Goal: Task Accomplishment & Management: Manage account settings

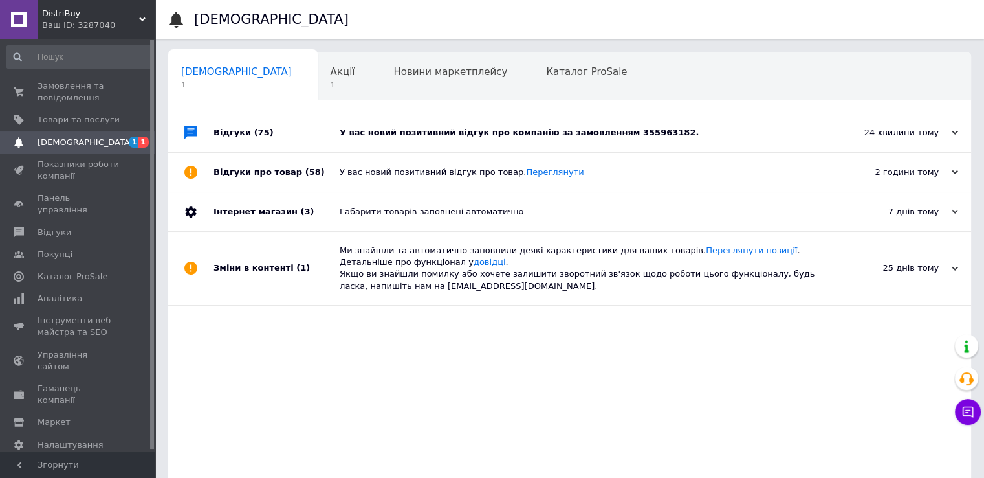
click at [364, 127] on div "У вас новий позитивний відгук про компанію за замовленням 355963182." at bounding box center [584, 133] width 489 height 12
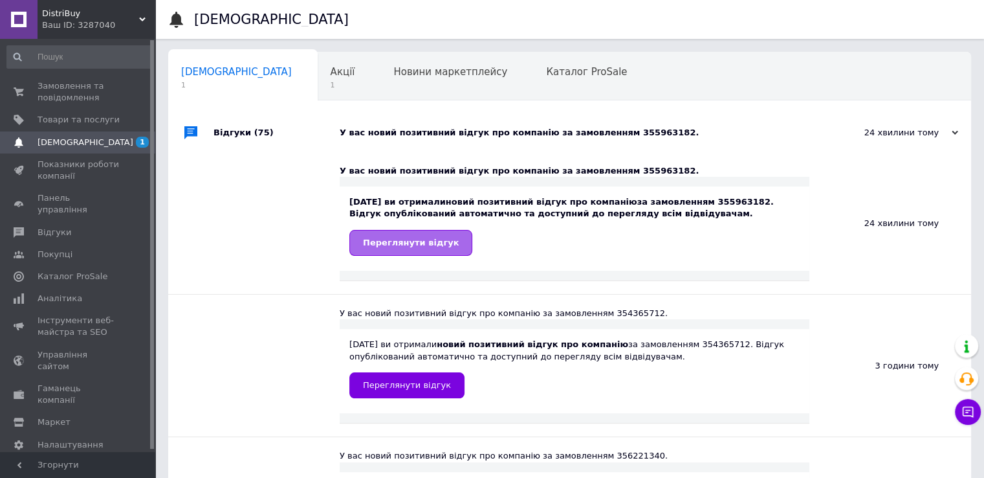
click at [390, 249] on link "Переглянути відгук" at bounding box center [411, 243] width 123 height 26
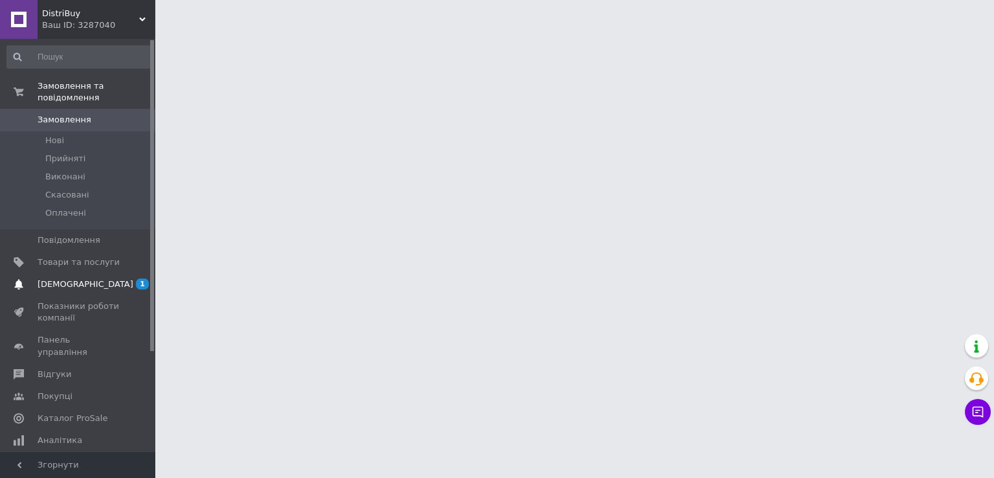
click at [43, 278] on span "[DEMOGRAPHIC_DATA]" at bounding box center [86, 284] width 96 height 12
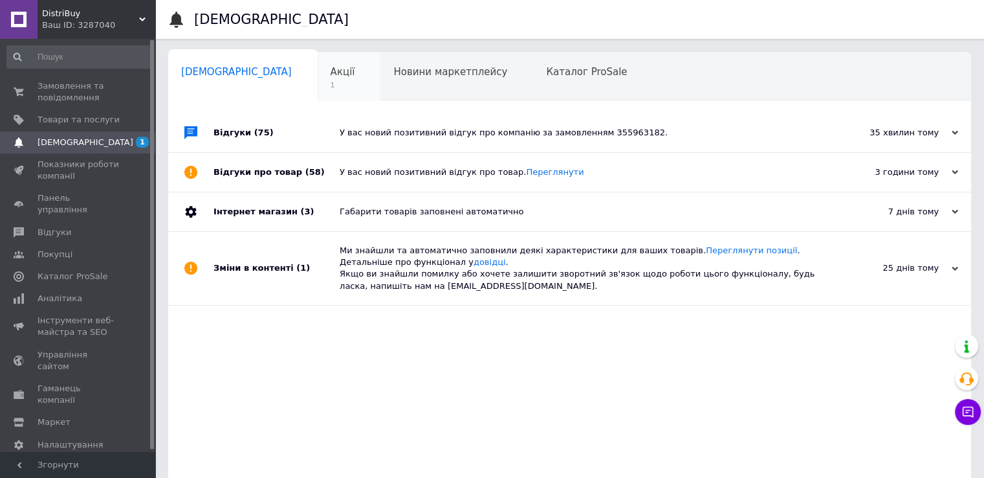
click at [318, 78] on div "Акції 1" at bounding box center [349, 76] width 63 height 49
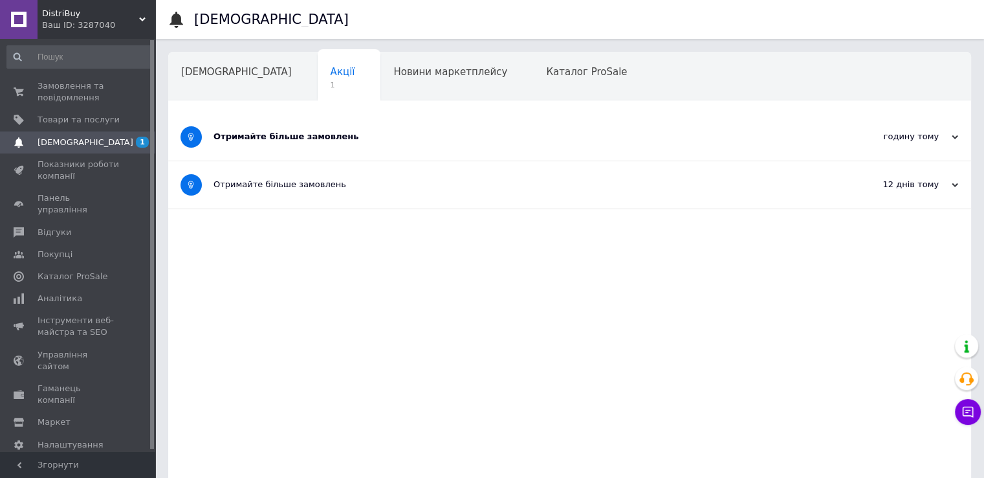
click at [290, 139] on div "Отримайте більше замовлень" at bounding box center [522, 137] width 616 height 12
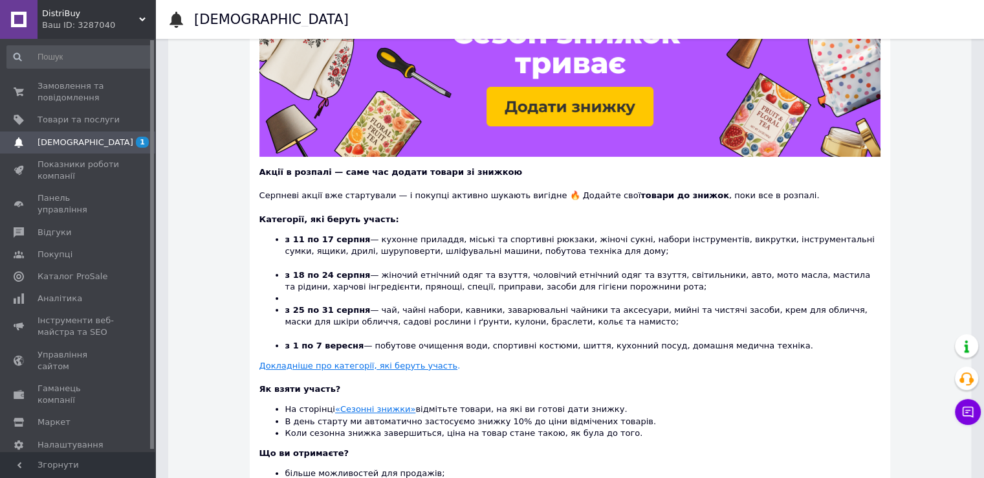
scroll to position [194, 0]
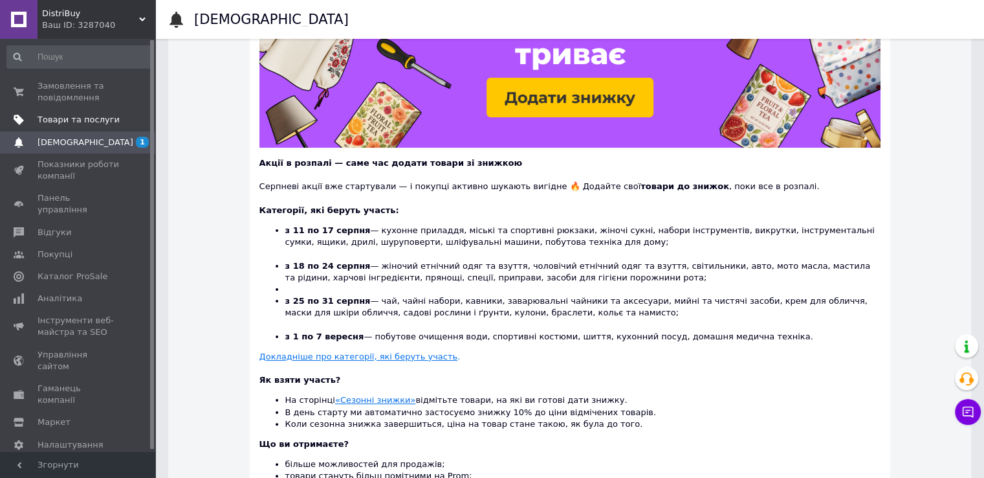
click at [67, 117] on span "Товари та послуги" at bounding box center [79, 120] width 82 height 12
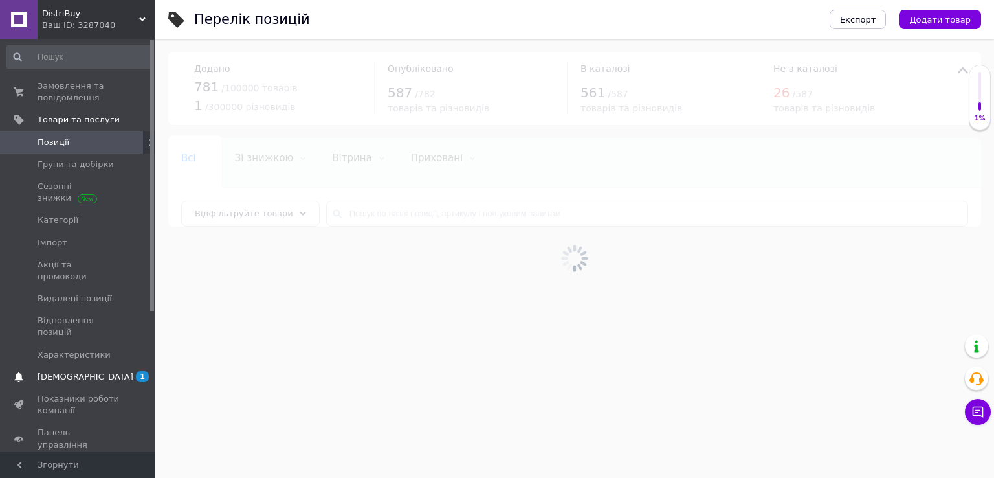
click at [78, 371] on span "[DEMOGRAPHIC_DATA]" at bounding box center [86, 377] width 96 height 12
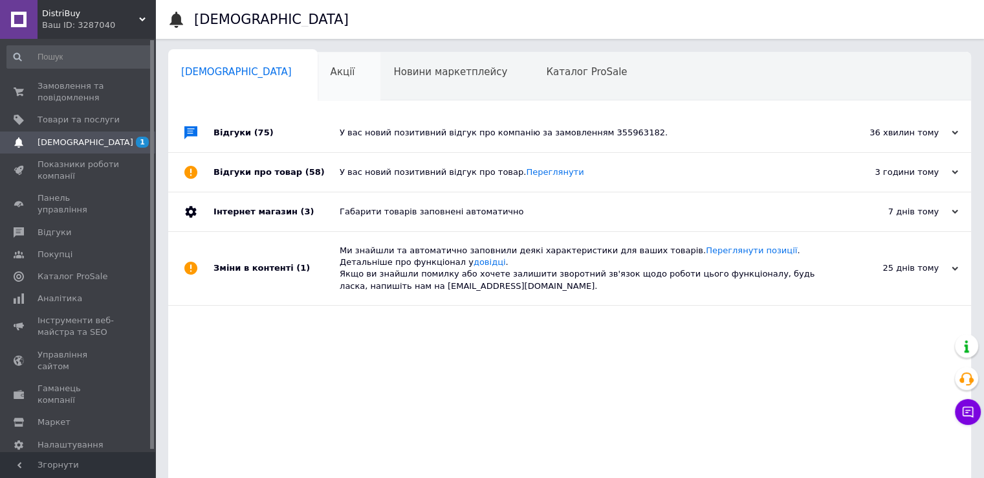
click at [320, 78] on div "Акції 0" at bounding box center [349, 76] width 63 height 49
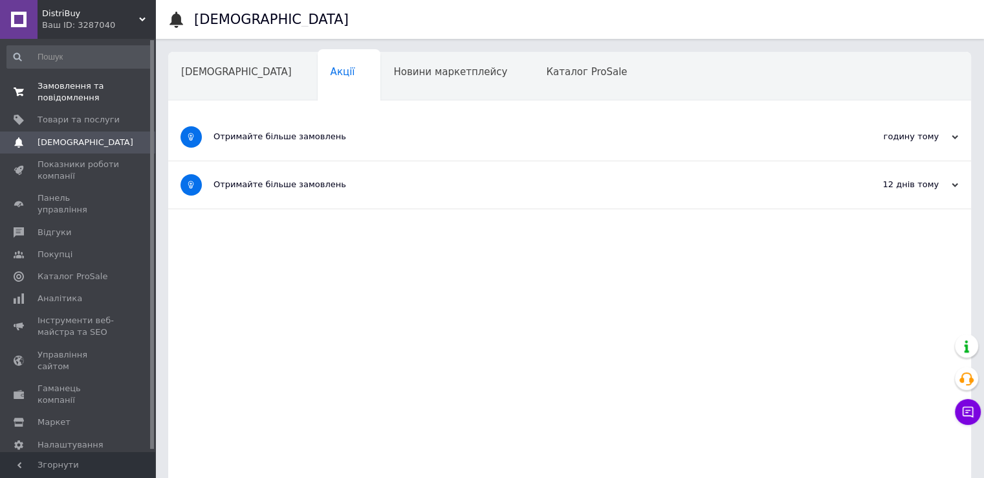
click at [91, 86] on span "Замовлення та повідомлення" at bounding box center [79, 91] width 82 height 23
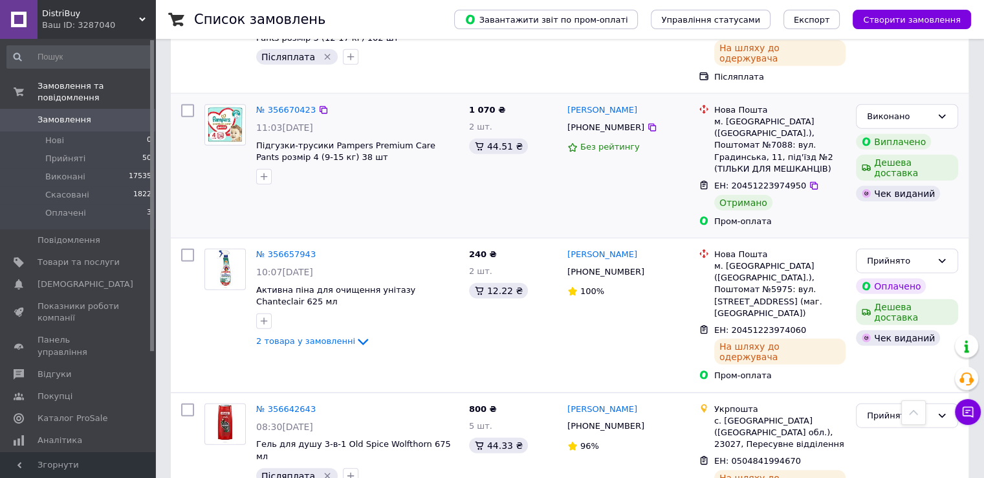
scroll to position [3107, 0]
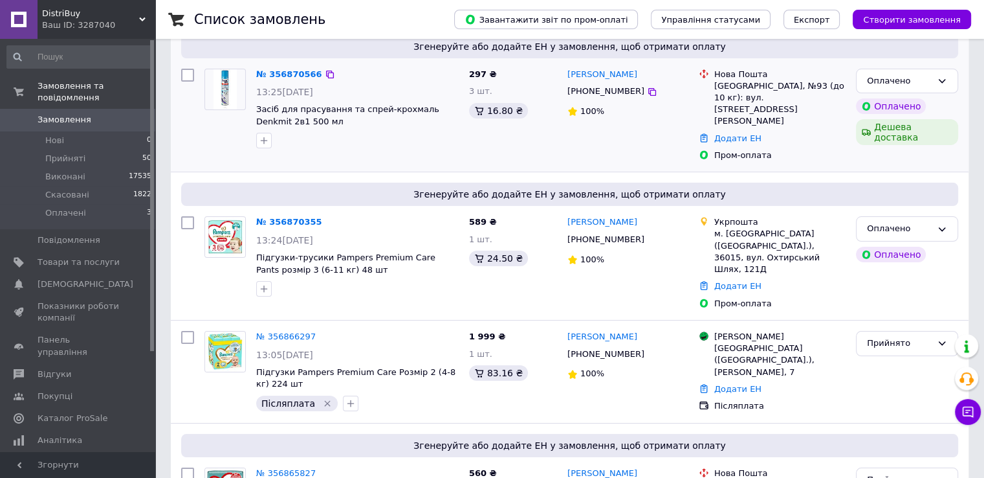
scroll to position [129, 0]
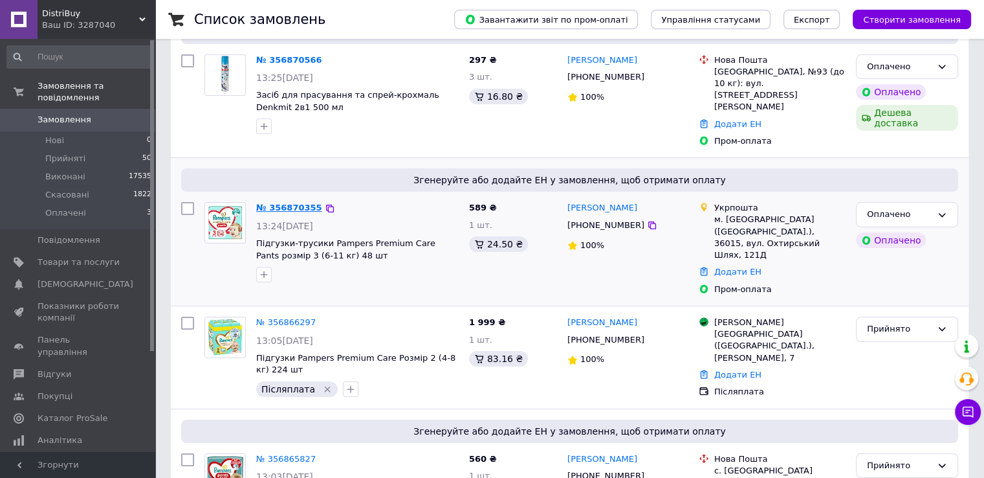
click at [276, 203] on link "№ 356870355" at bounding box center [289, 208] width 66 height 10
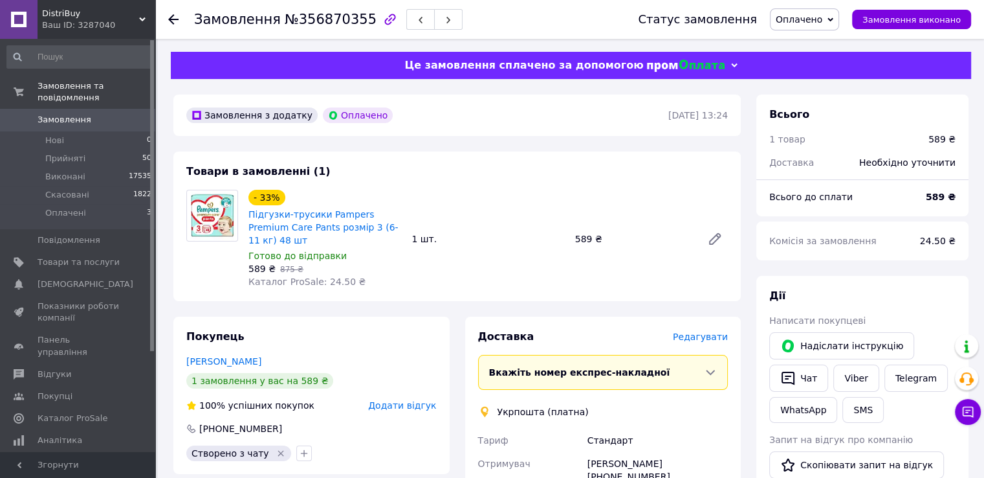
click at [805, 20] on span "Оплачено" at bounding box center [799, 19] width 47 height 10
click at [811, 49] on li "Прийнято" at bounding box center [805, 45] width 68 height 19
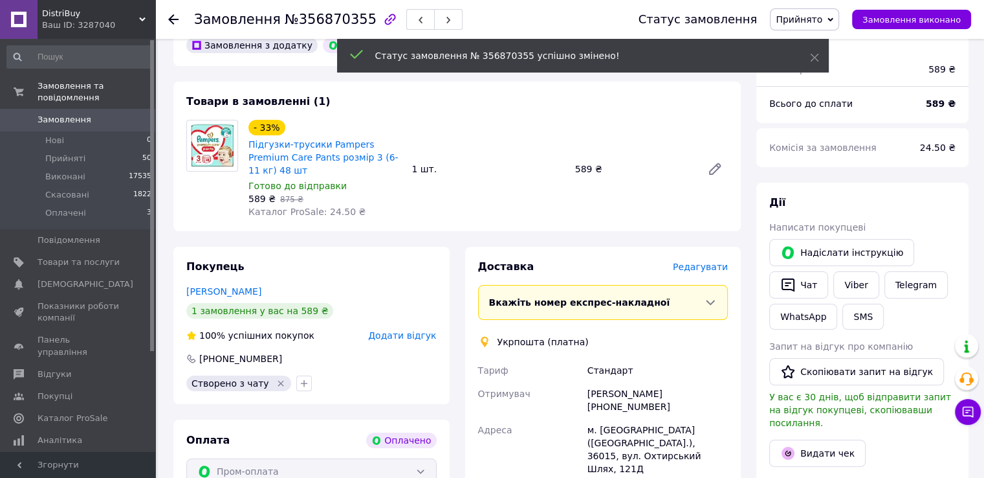
scroll to position [129, 0]
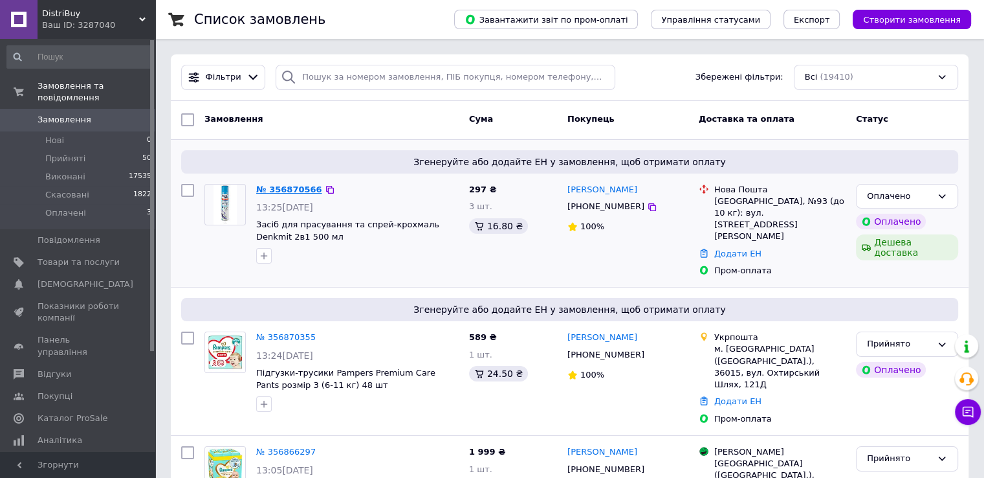
click at [293, 186] on link "№ 356870566" at bounding box center [289, 189] width 66 height 10
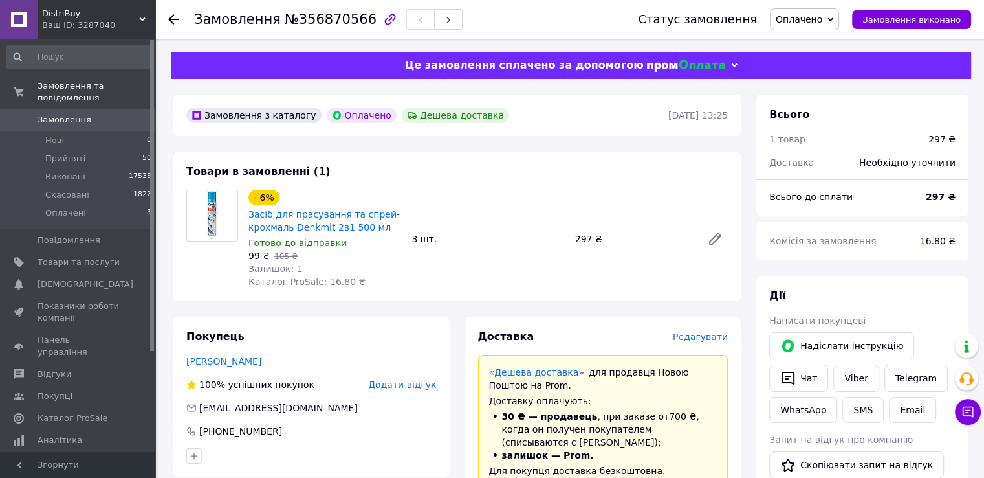
click at [809, 19] on span "Оплачено" at bounding box center [799, 19] width 47 height 10
click at [799, 45] on li "Прийнято" at bounding box center [805, 45] width 68 height 19
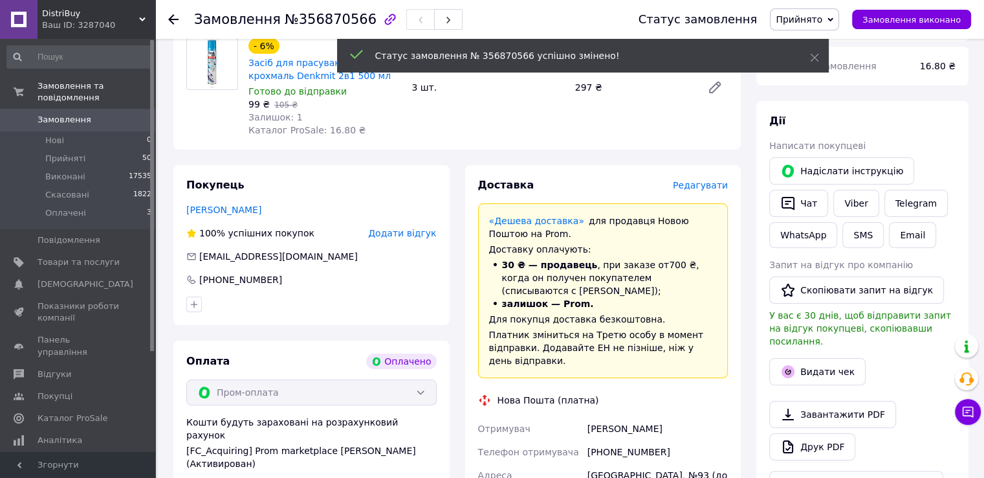
scroll to position [194, 0]
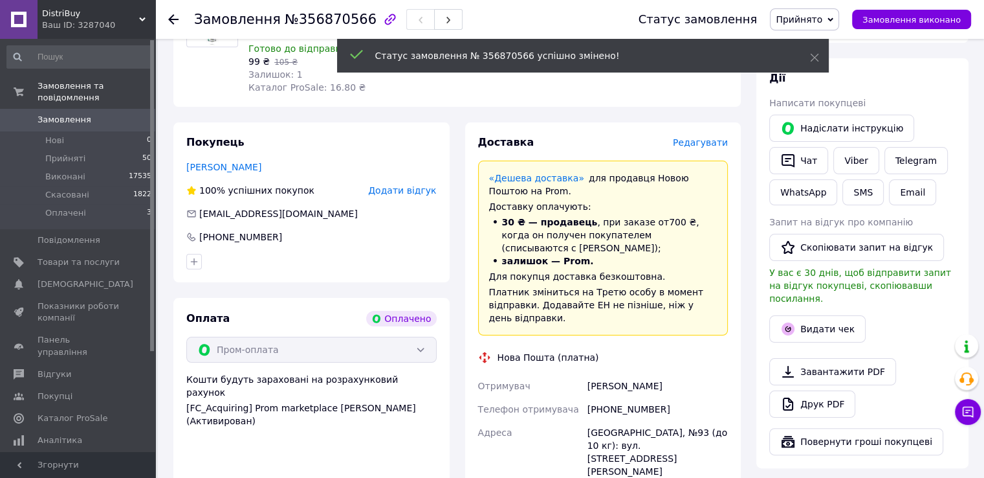
drag, startPoint x: 445, startPoint y: 267, endPoint x: 439, endPoint y: 259, distance: 9.7
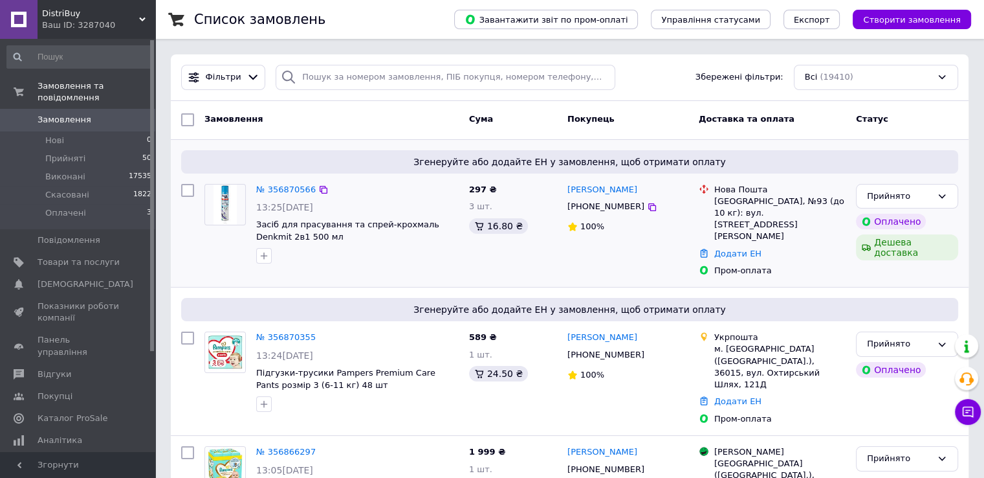
click at [533, 191] on div "297 ₴ 3 шт. 16.80 ₴" at bounding box center [513, 231] width 98 height 104
click at [274, 188] on link "№ 356870566" at bounding box center [286, 189] width 60 height 10
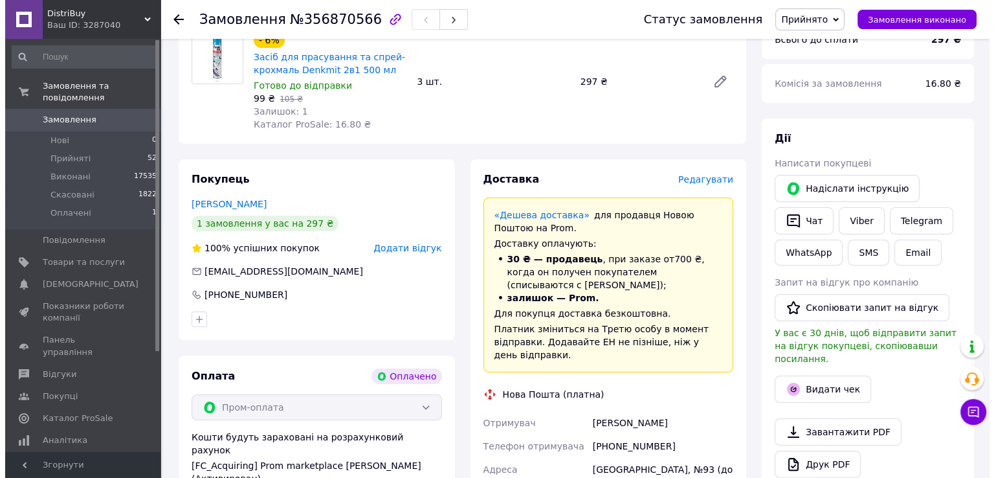
scroll to position [136, 0]
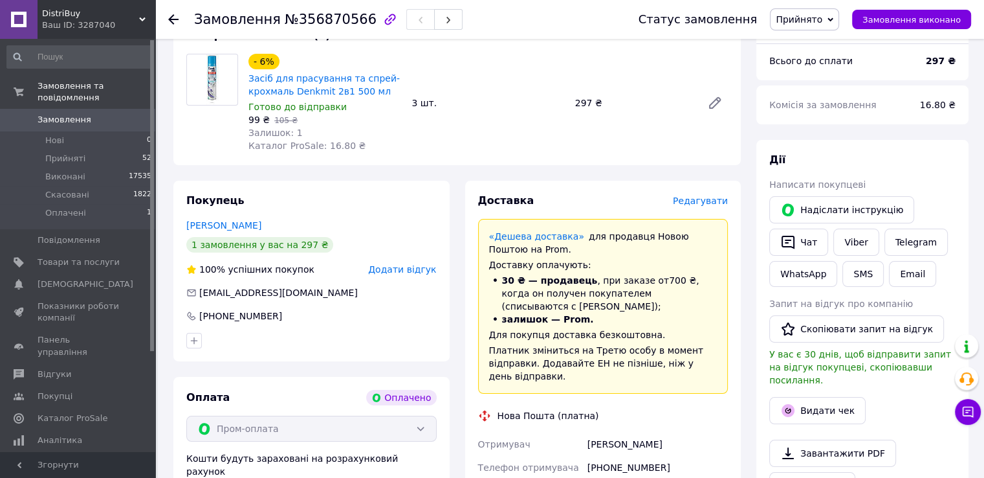
click at [704, 202] on span "Редагувати" at bounding box center [700, 200] width 55 height 10
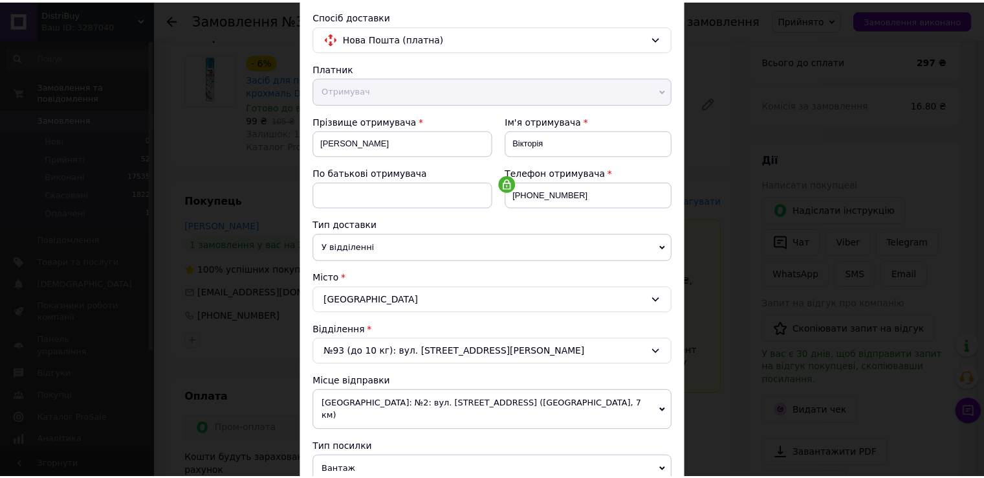
scroll to position [378, 0]
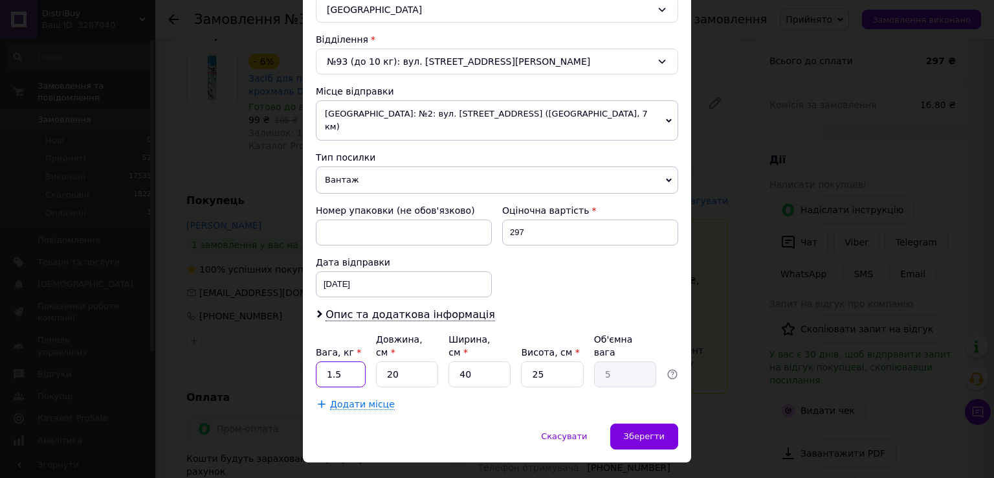
click at [350, 361] on input "1.5" at bounding box center [341, 374] width 50 height 26
type input "2"
click at [399, 361] on input "20" at bounding box center [407, 374] width 62 height 26
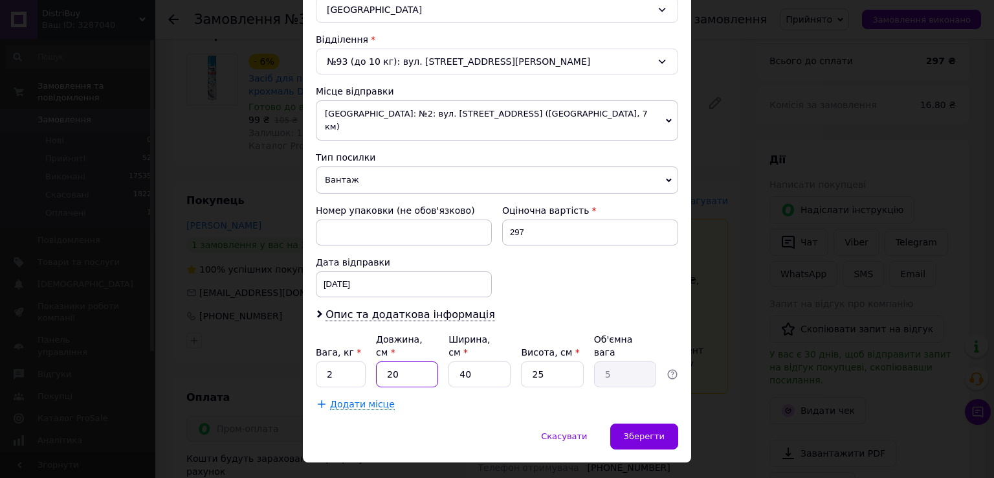
type input "3"
type input "0.75"
type input "30"
type input "7.5"
type input "30"
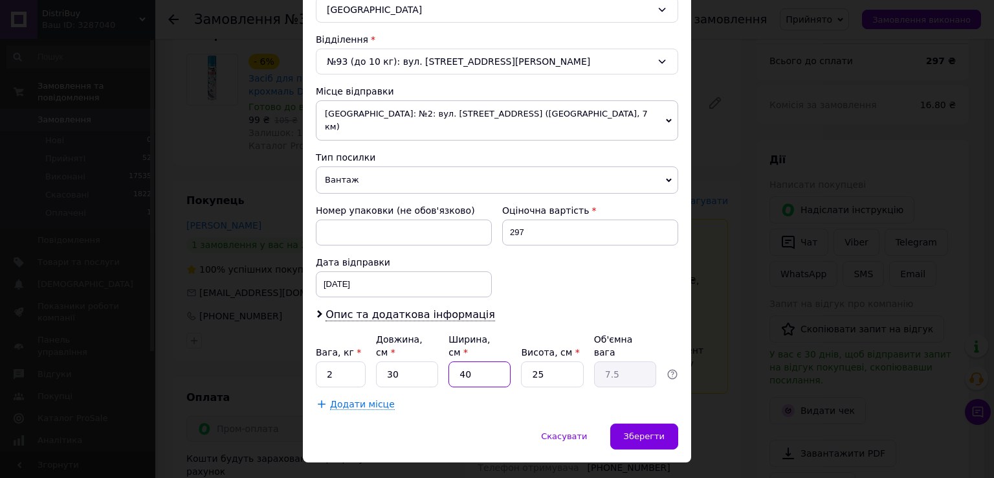
click at [465, 361] on input "40" at bounding box center [480, 374] width 62 height 26
type input "2"
type input "0.38"
type input "20"
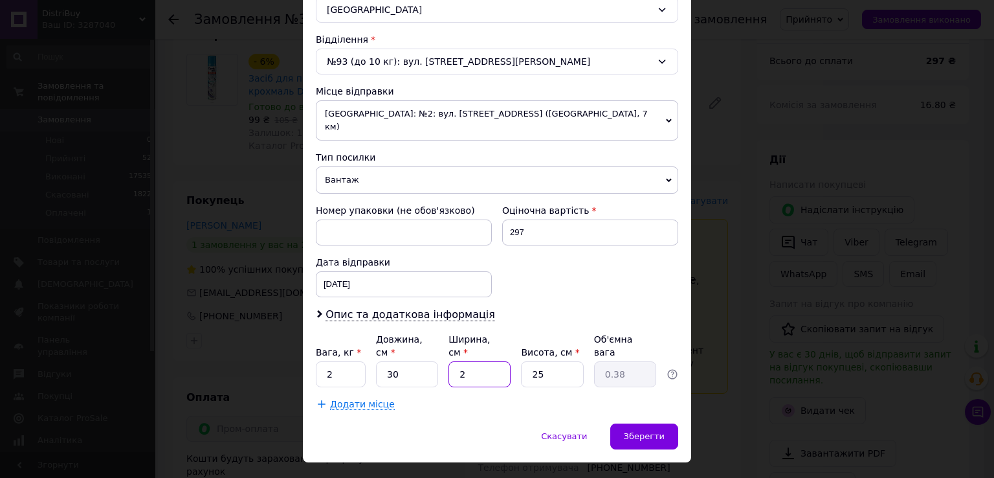
type input "3.75"
type input "20"
click at [544, 361] on input "25" at bounding box center [552, 374] width 62 height 26
type input "1"
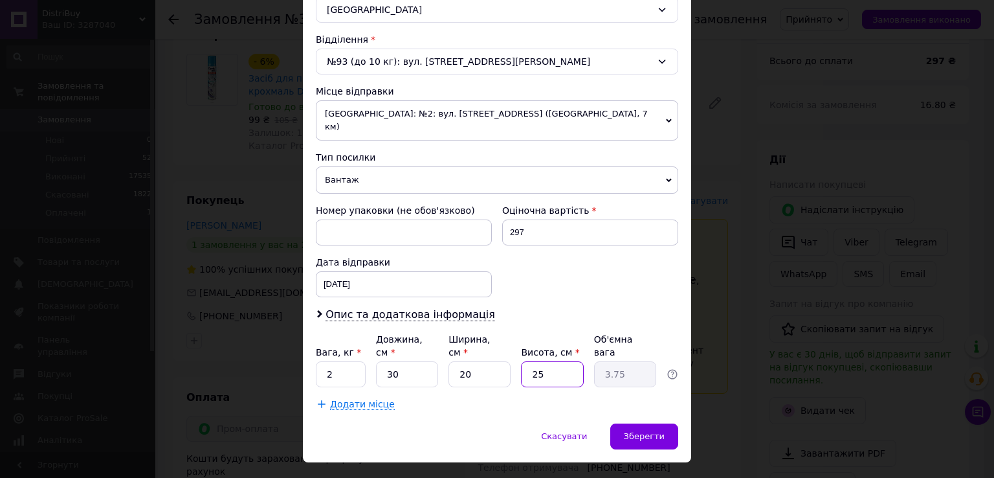
type input "0.15"
type input "13"
type input "1.95"
type input "13"
click at [609, 423] on div "Скасувати   Зберегти" at bounding box center [497, 442] width 388 height 39
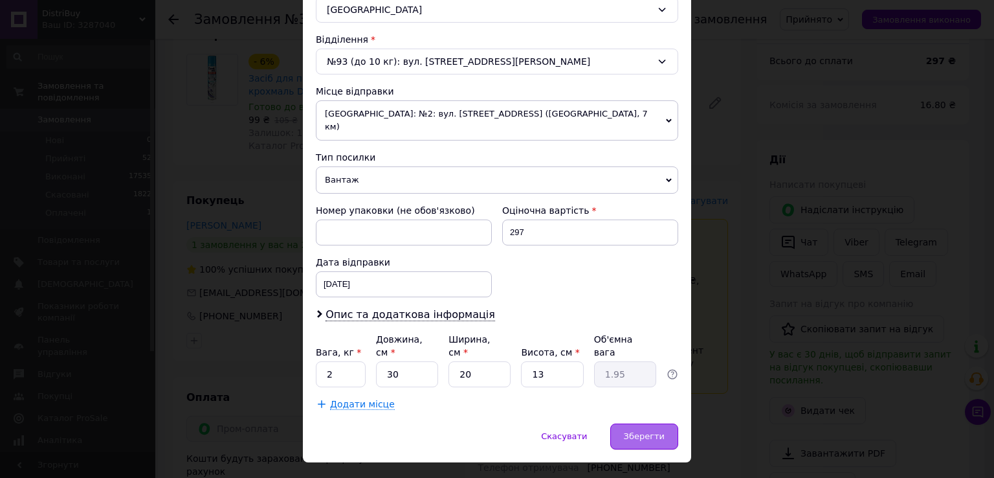
click at [628, 431] on span "Зберегти" at bounding box center [644, 436] width 41 height 10
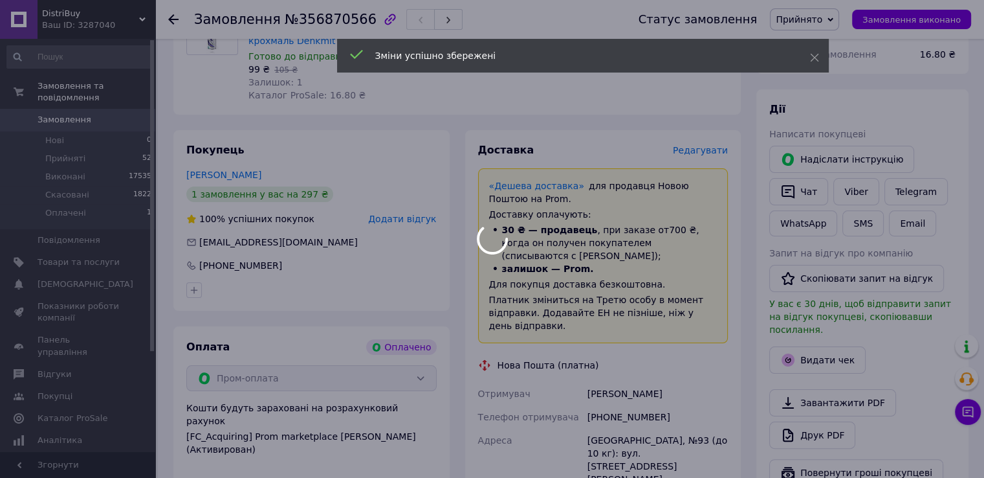
scroll to position [395, 0]
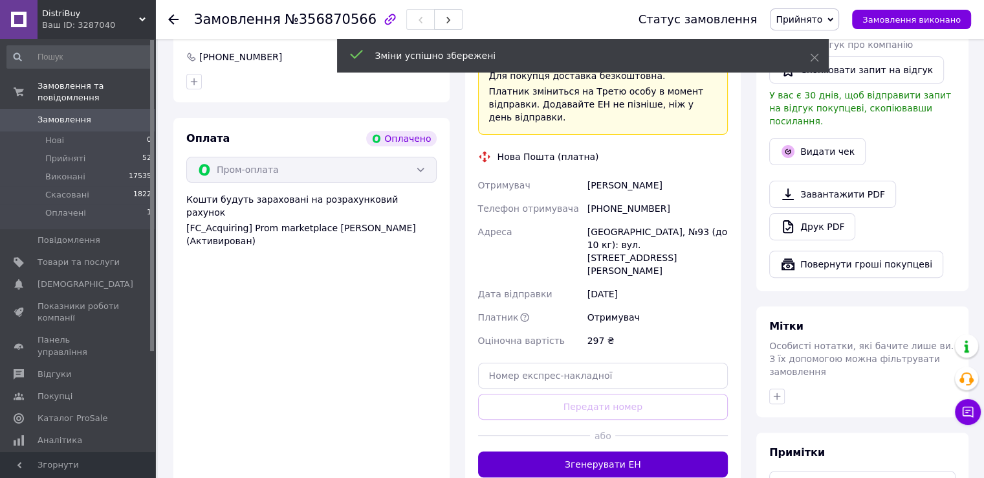
click at [601, 451] on button "Згенерувати ЕН" at bounding box center [603, 464] width 250 height 26
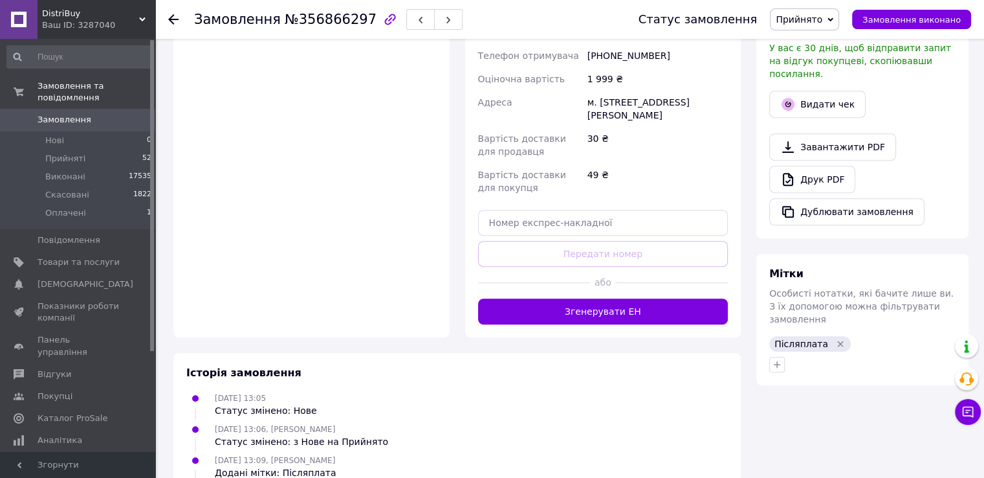
scroll to position [583, 0]
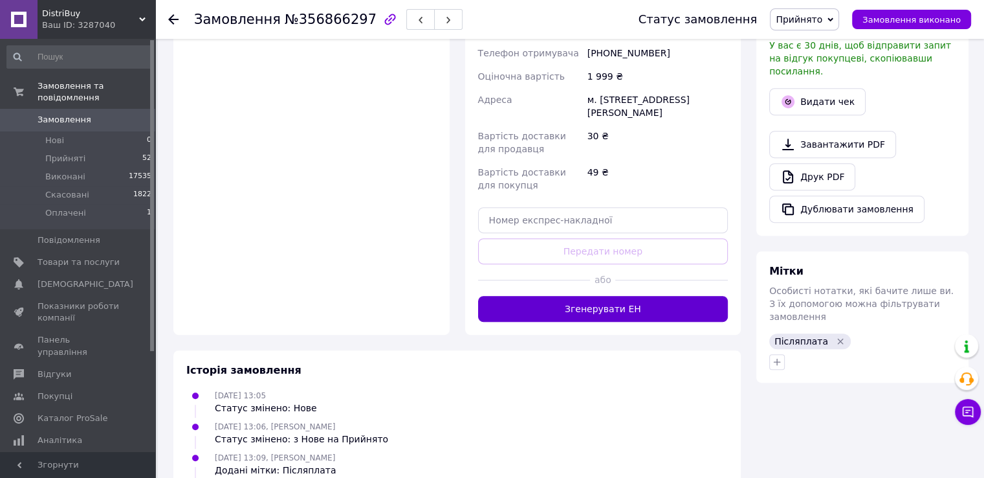
click at [625, 296] on button "Згенерувати ЕН" at bounding box center [603, 309] width 250 height 26
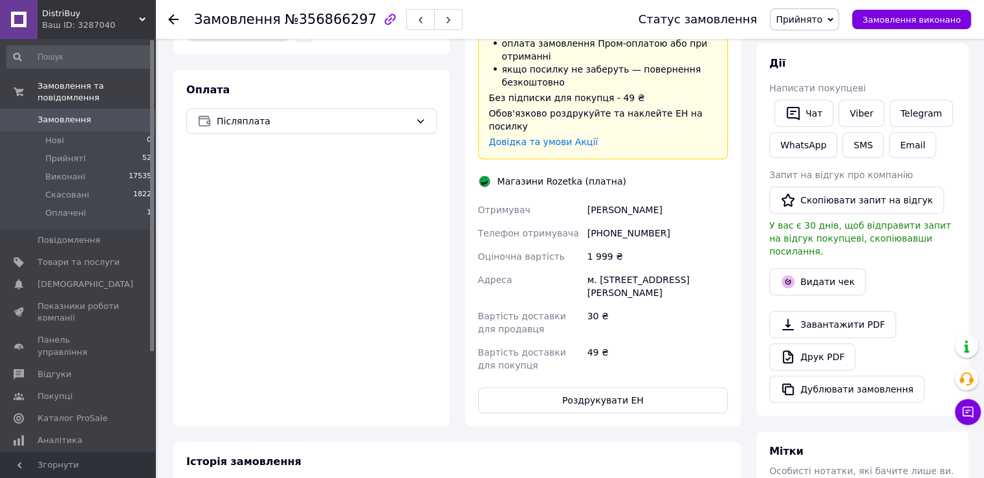
scroll to position [388, 0]
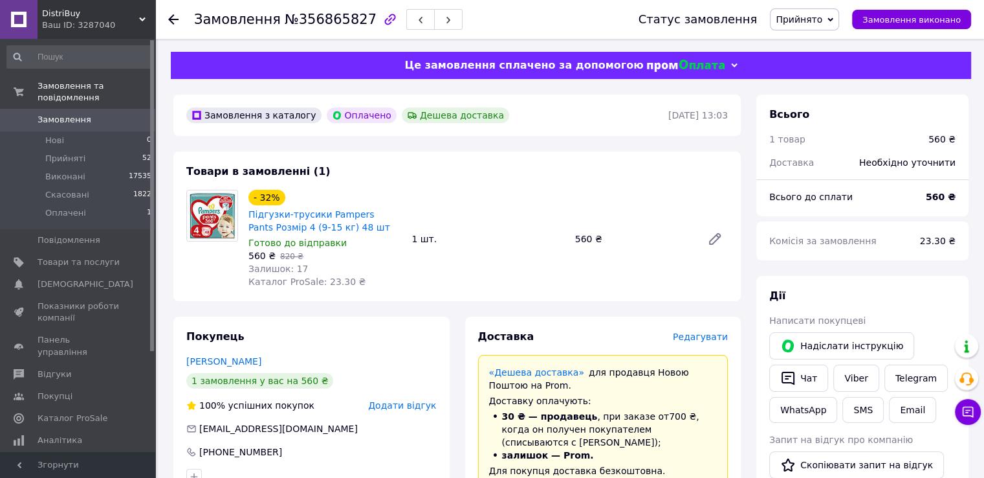
click at [703, 337] on span "Редагувати" at bounding box center [700, 336] width 55 height 10
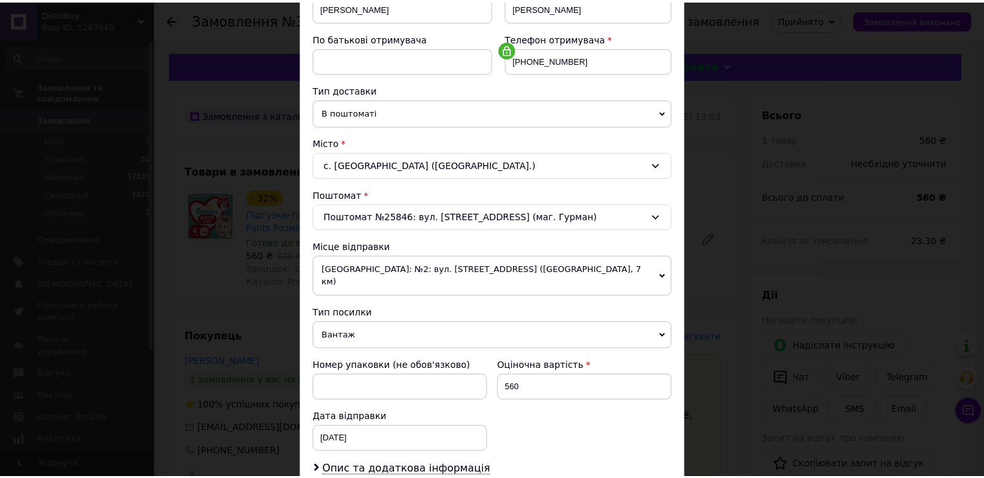
scroll to position [378, 0]
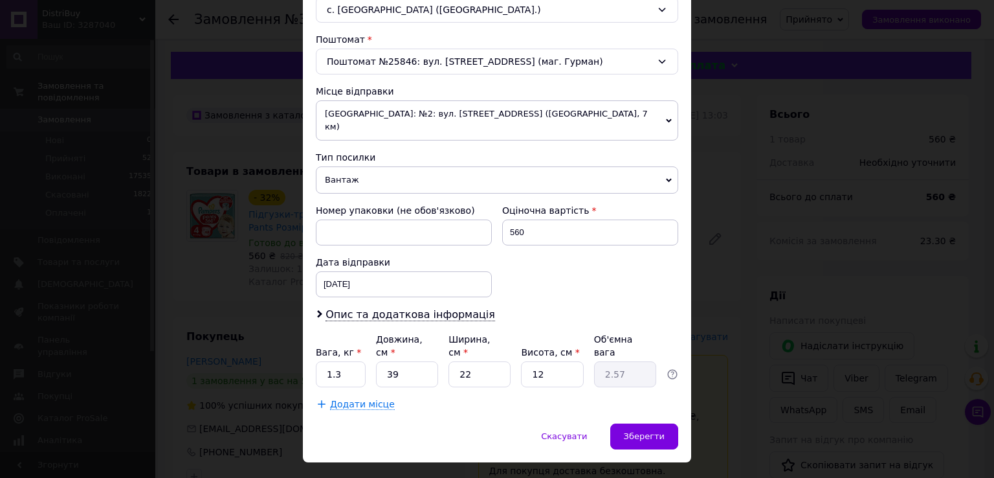
click at [740, 238] on div "× Редагування доставки Спосіб доставки Нова Пошта (платна) Платник Отримувач Ві…" at bounding box center [497, 239] width 994 height 478
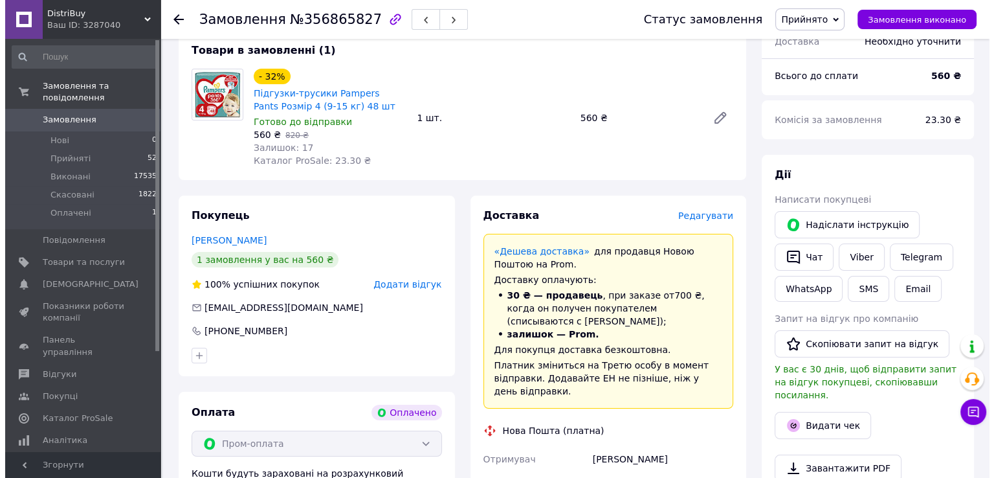
scroll to position [129, 0]
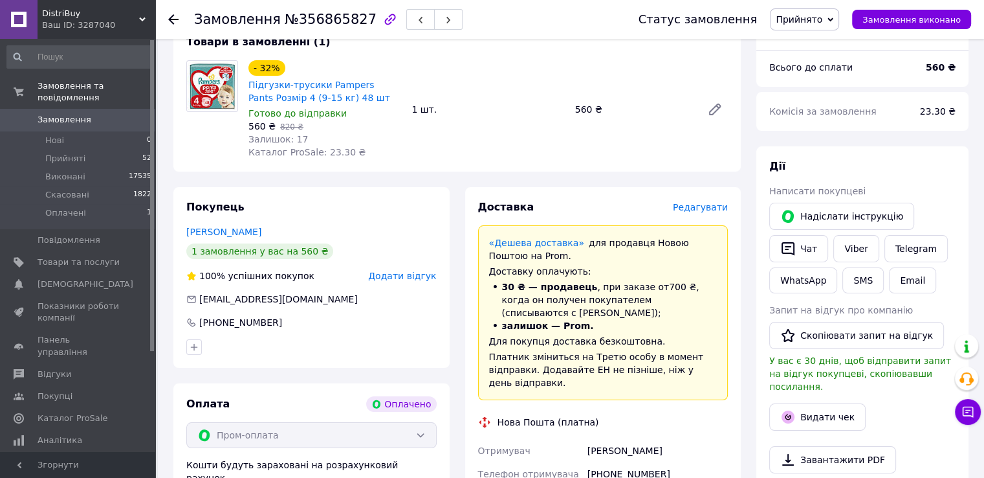
click at [701, 207] on span "Редагувати" at bounding box center [700, 207] width 55 height 10
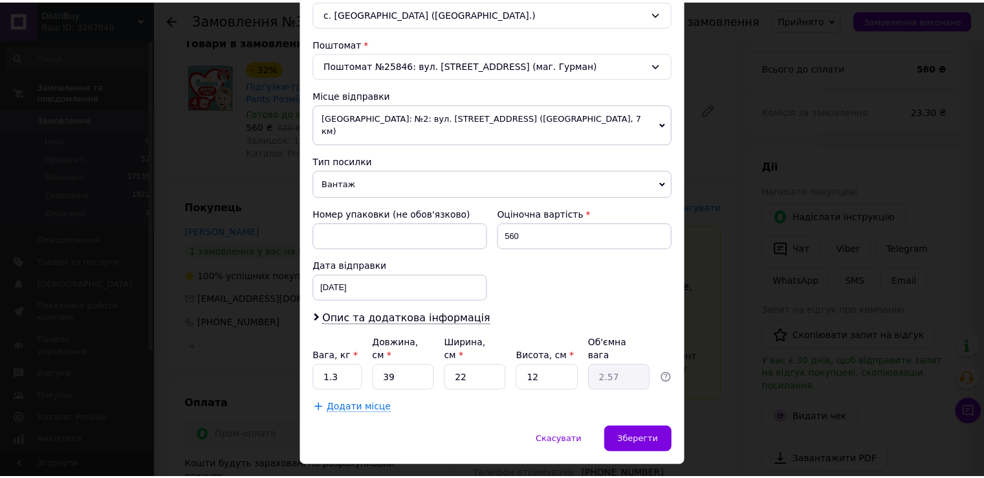
scroll to position [378, 0]
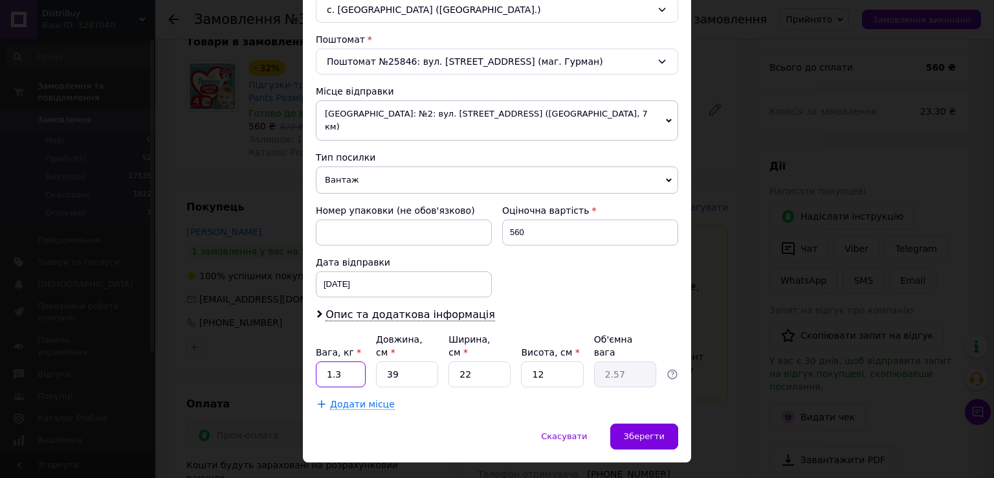
click at [339, 361] on input "1.3" at bounding box center [341, 374] width 50 height 26
type input "1.4"
click at [430, 361] on input "39" at bounding box center [407, 374] width 62 height 26
click at [494, 361] on input "22" at bounding box center [480, 374] width 62 height 26
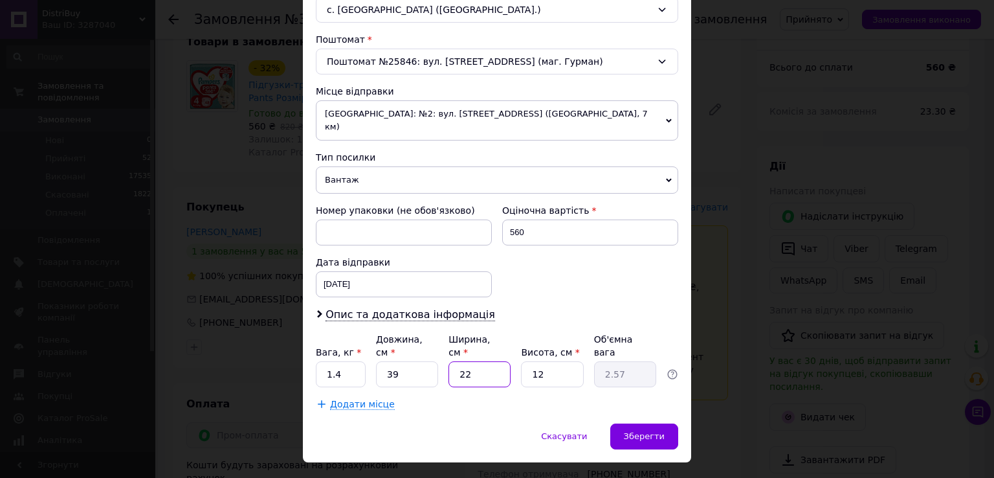
click at [494, 361] on input "22" at bounding box center [480, 374] width 62 height 26
type input "2"
type input "0.23"
type input "23"
type input "2.69"
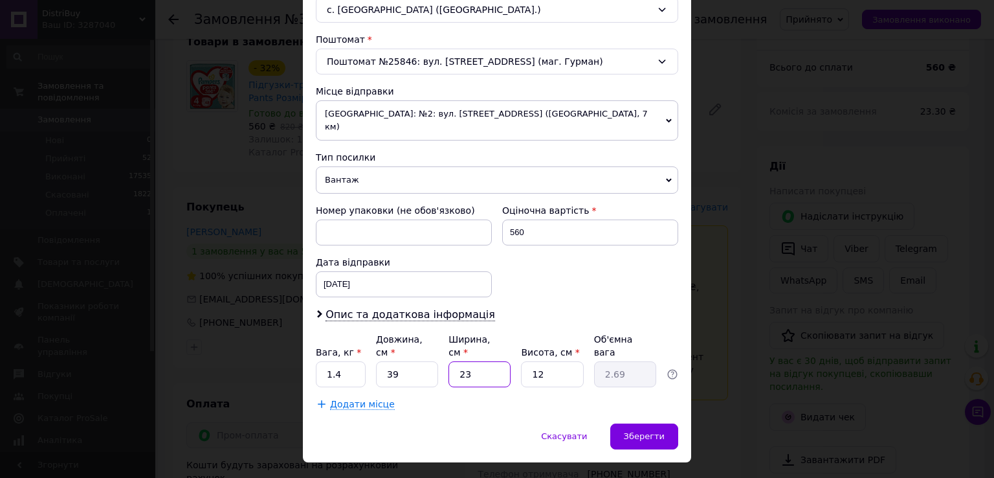
type input "23"
click at [557, 361] on input "12" at bounding box center [552, 374] width 62 height 26
type input "1"
type input "0.22"
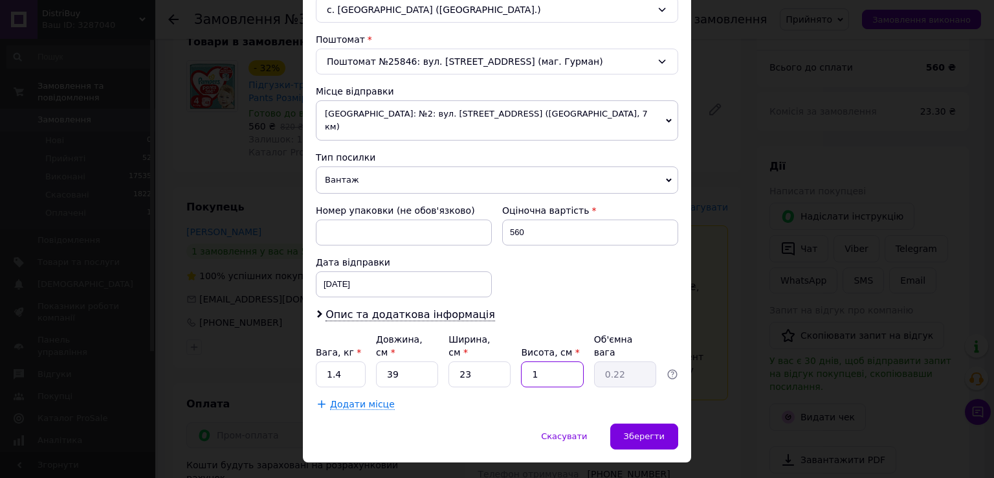
type input "10"
type input "2.24"
type input "10"
click at [662, 431] on span "Зберегти" at bounding box center [644, 436] width 41 height 10
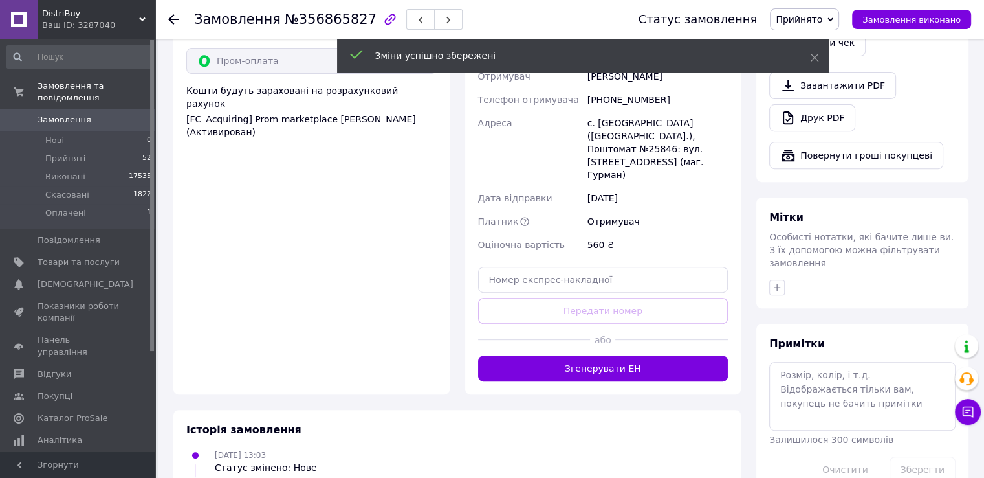
scroll to position [518, 0]
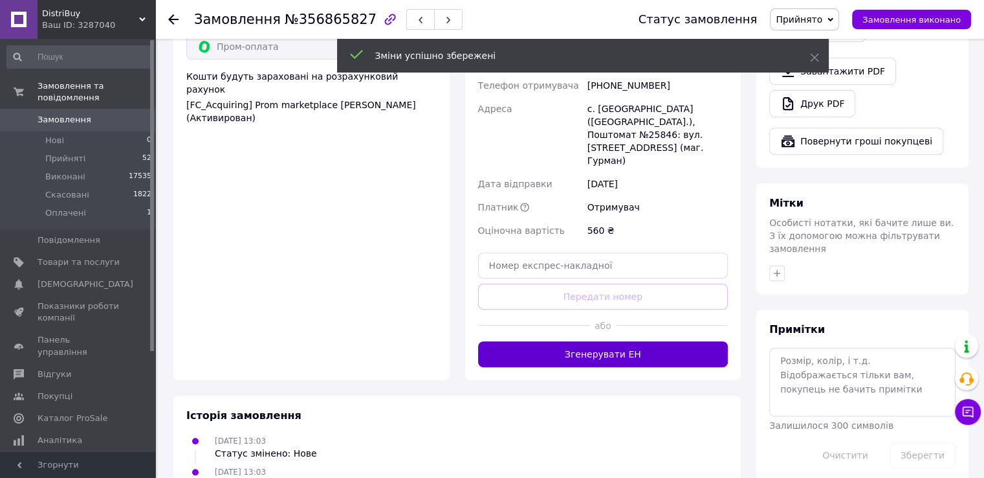
click at [620, 341] on button "Згенерувати ЕН" at bounding box center [603, 354] width 250 height 26
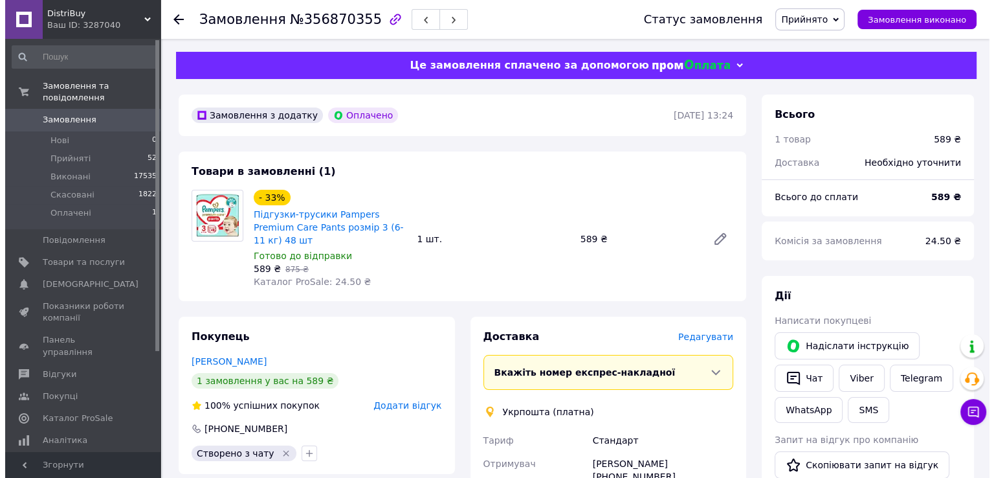
scroll to position [65, 0]
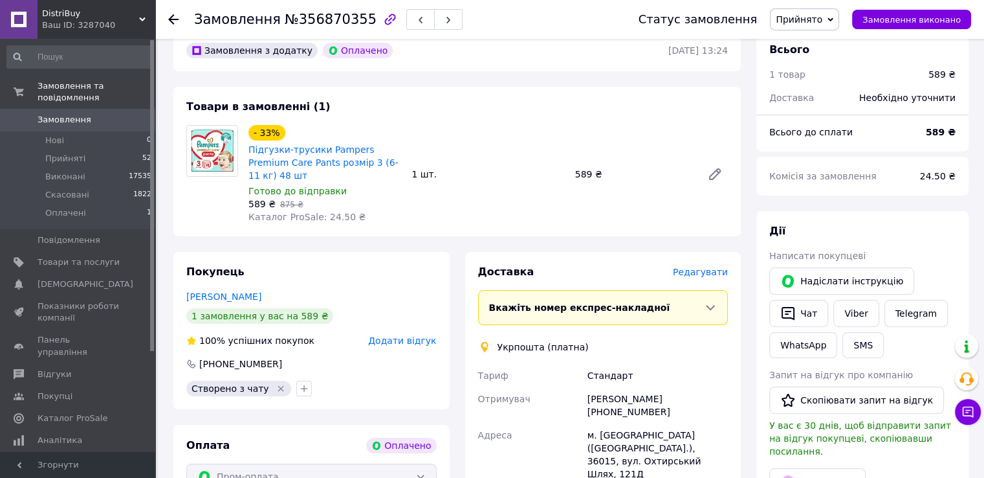
click at [703, 267] on span "Редагувати" at bounding box center [700, 272] width 55 height 10
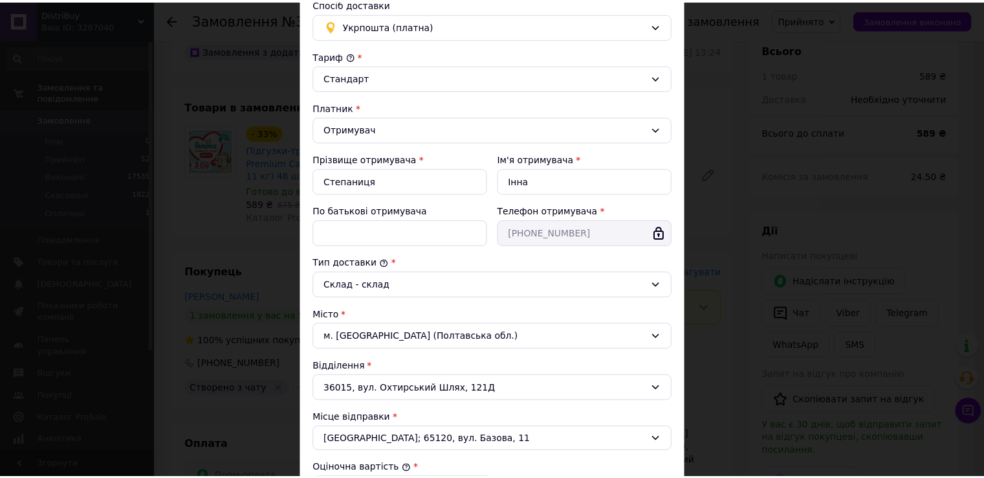
scroll to position [329, 0]
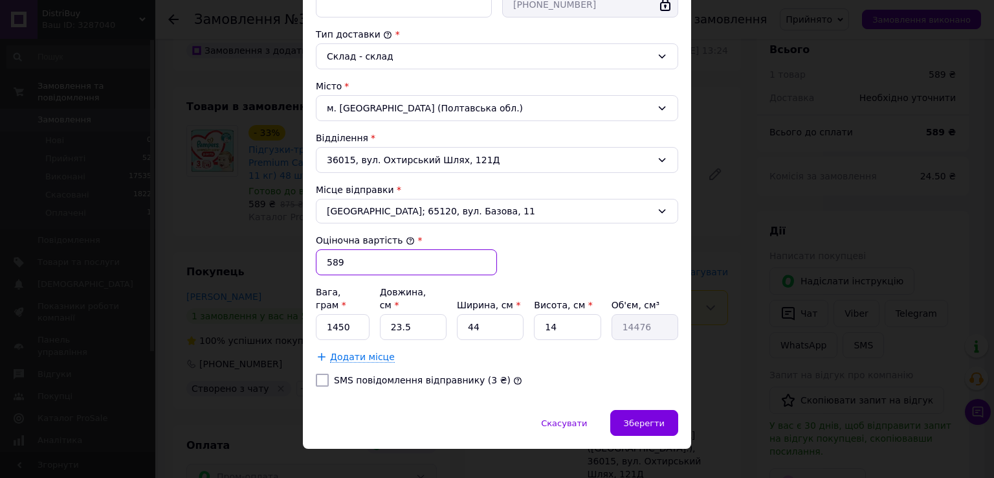
click at [373, 255] on input "589" at bounding box center [406, 262] width 181 height 26
type input "500"
click at [435, 390] on div "Спосіб доставки Укрпошта (платна) Тариф * [PERSON_NAME] * Отримувач Прізвище от…" at bounding box center [497, 83] width 388 height 654
click at [414, 324] on div "Вага, грам * 1450 Довжина, см * 23.5 Ширина, см * 44 Висота, см * 14 Об'єм, см³…" at bounding box center [497, 324] width 362 height 78
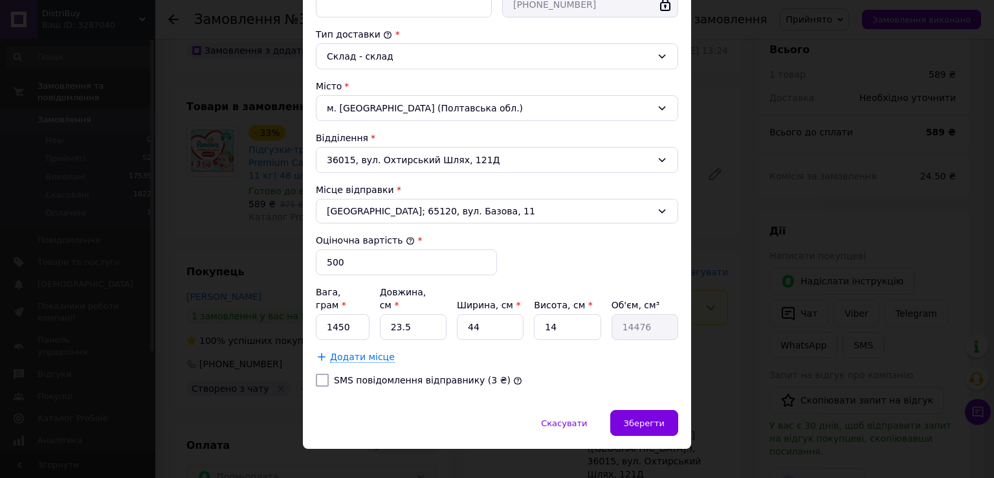
click at [414, 324] on div "Вага, грам * 1450 Довжина, см * 23.5 Ширина, см * 44 Висота, см * 14 Об'єм, см³…" at bounding box center [497, 324] width 362 height 78
click at [420, 314] on input "23.5" at bounding box center [413, 327] width 67 height 26
type input "4"
type input "2464"
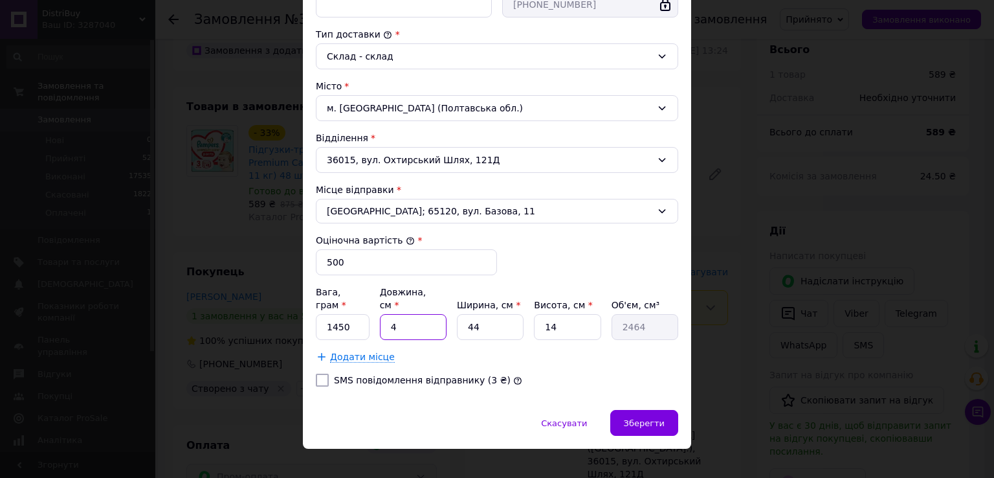
type input "43"
type input "26488"
type input "43"
click at [492, 314] on input "44" at bounding box center [490, 327] width 67 height 26
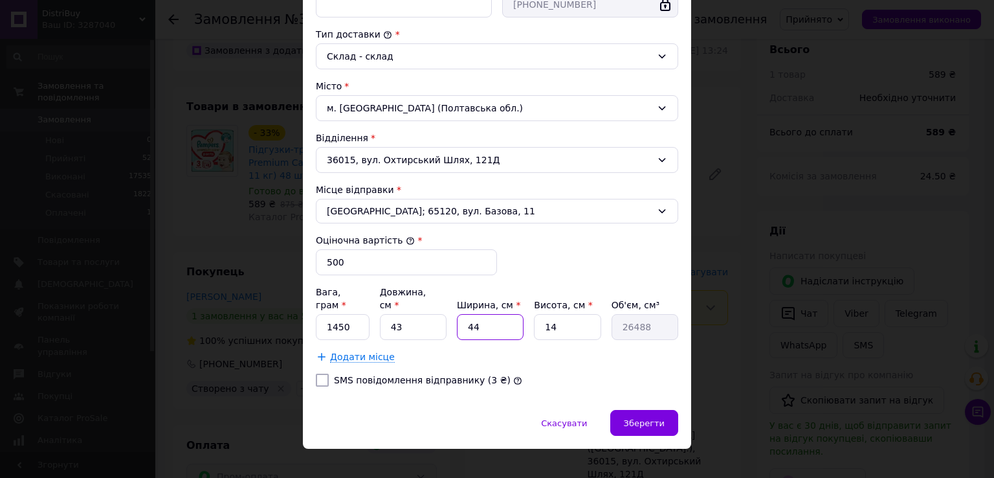
type input "2"
type input "1204"
type input "22"
type input "13244"
type input "22"
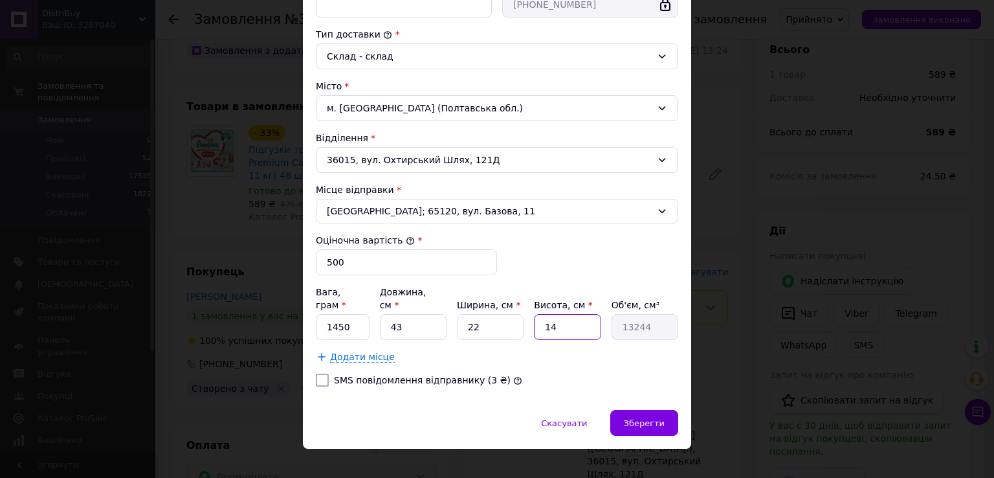
click at [555, 314] on input "14" at bounding box center [567, 327] width 67 height 26
type input "12"
type input "11352"
type input "12"
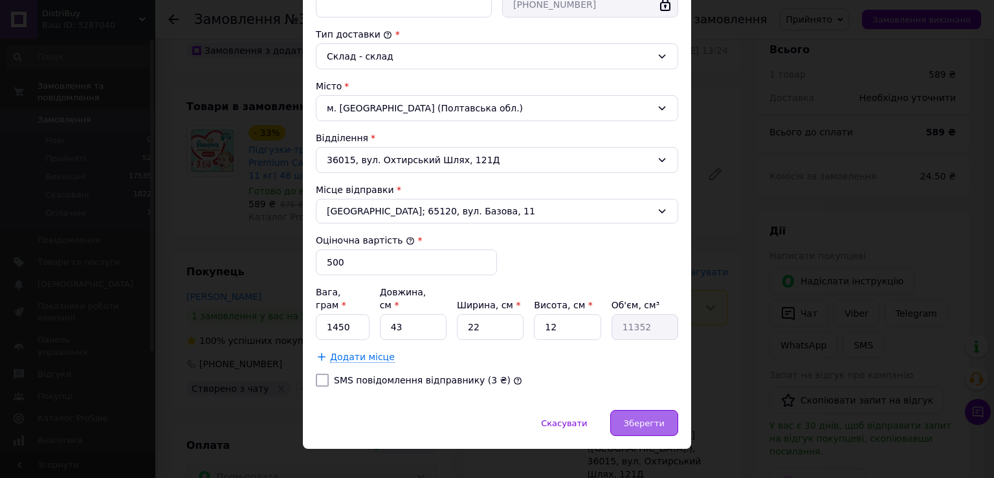
click at [651, 418] on span "Зберегти" at bounding box center [644, 423] width 41 height 10
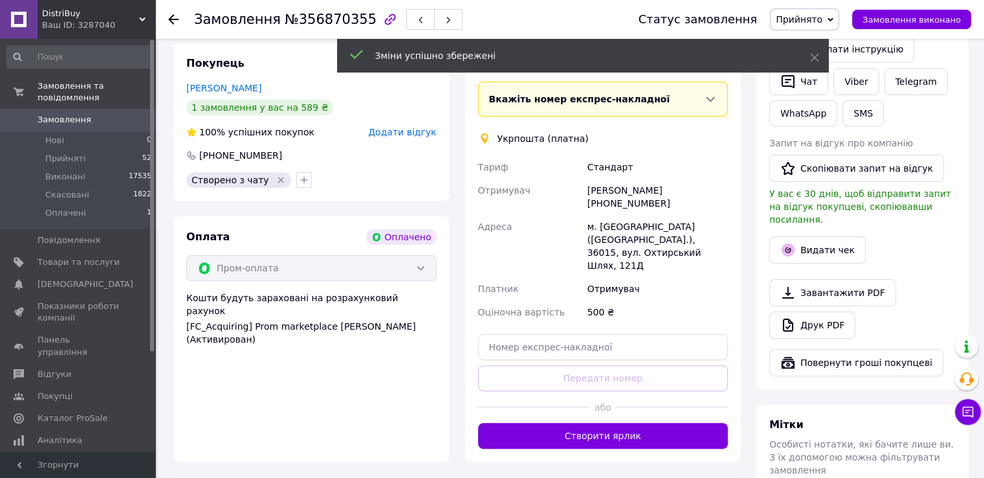
scroll to position [324, 0]
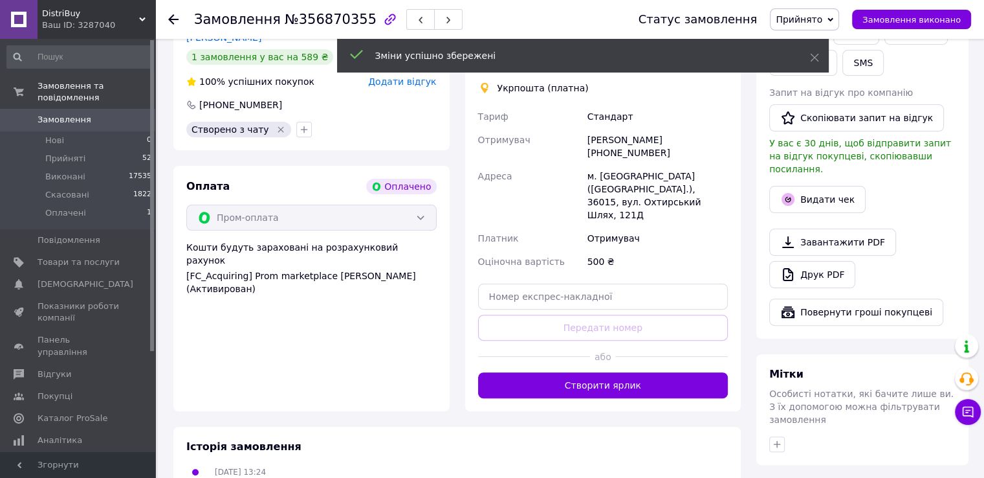
click at [603, 362] on div "Доставка [PERSON_NAME] Вкажіть номер експрес-накладної Обов'язково введіть номе…" at bounding box center [603, 202] width 276 height 418
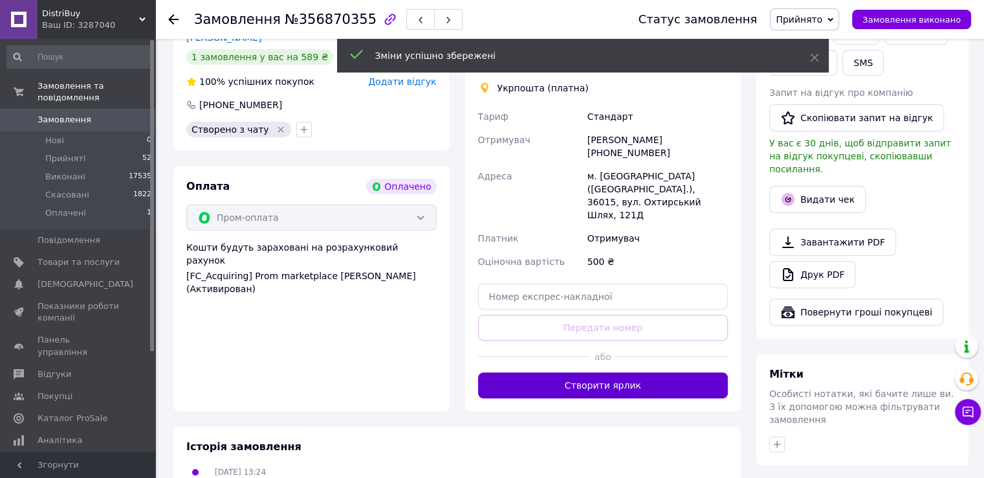
click at [606, 372] on button "Створити ярлик" at bounding box center [603, 385] width 250 height 26
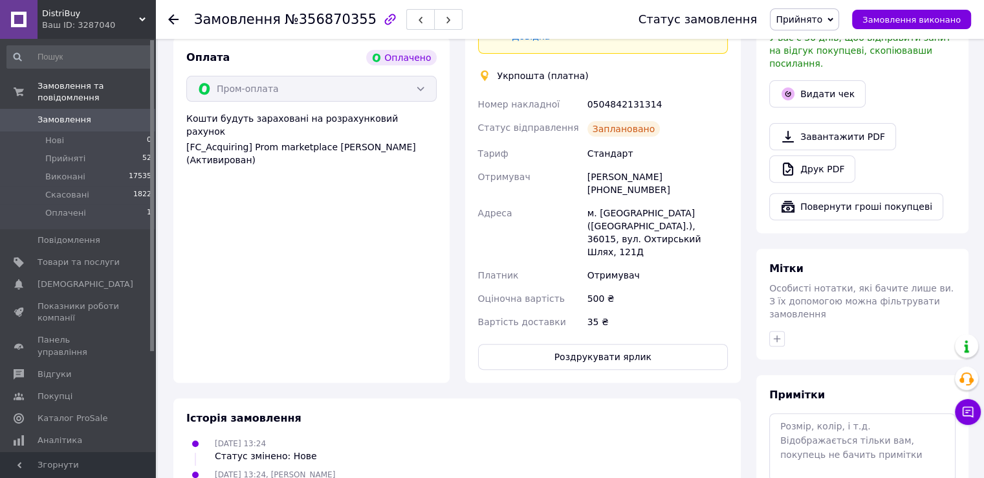
scroll to position [453, 0]
click at [628, 343] on button "Роздрукувати ярлик" at bounding box center [603, 356] width 250 height 26
